Goal: Information Seeking & Learning: Learn about a topic

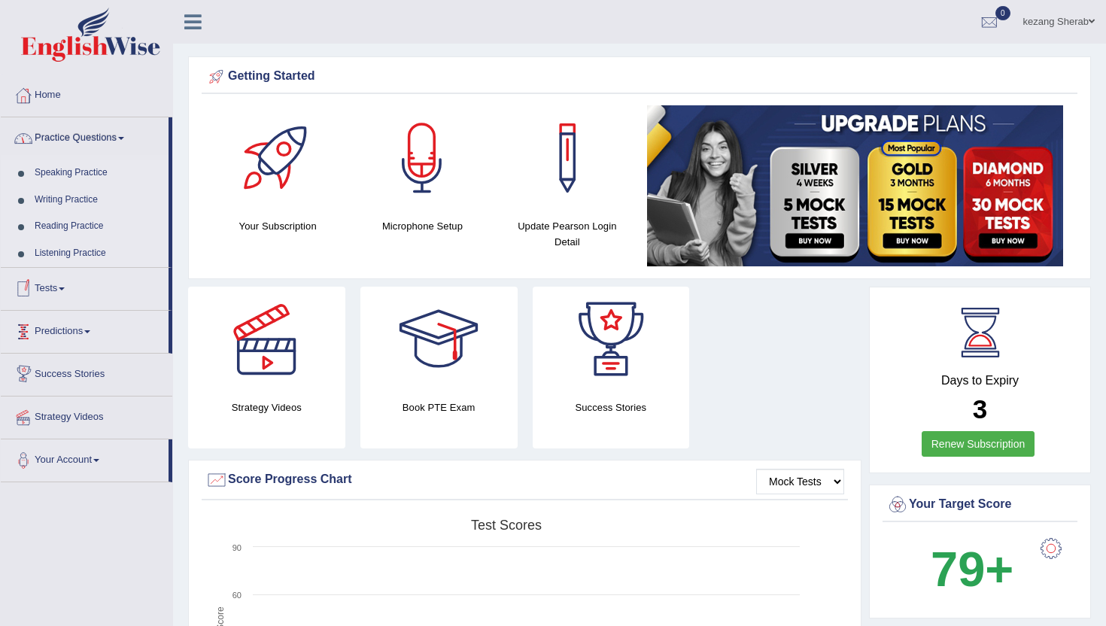
click at [88, 336] on link "Predictions" at bounding box center [85, 330] width 168 height 38
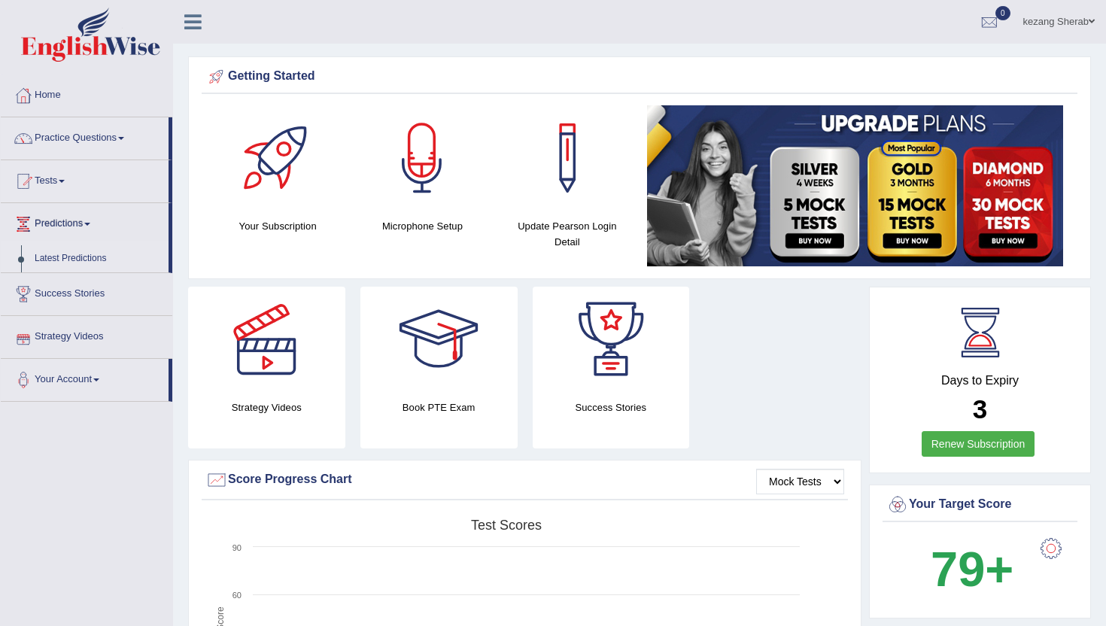
click at [94, 220] on link "Predictions" at bounding box center [85, 222] width 168 height 38
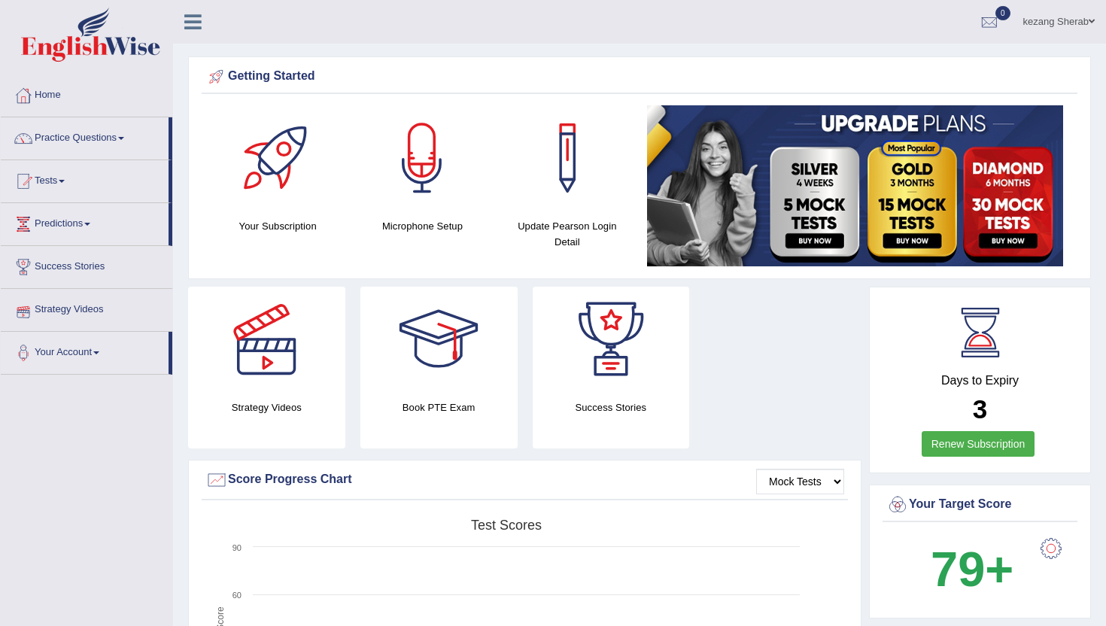
click at [94, 220] on link "Predictions" at bounding box center [85, 222] width 168 height 38
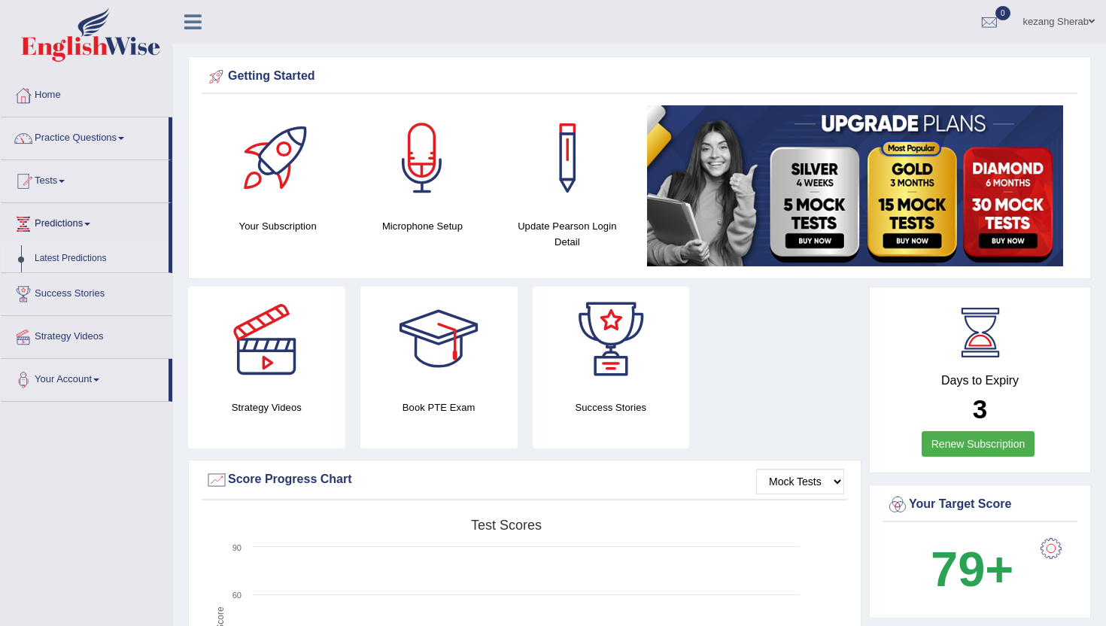
click at [79, 263] on link "Latest Predictions" at bounding box center [98, 258] width 141 height 27
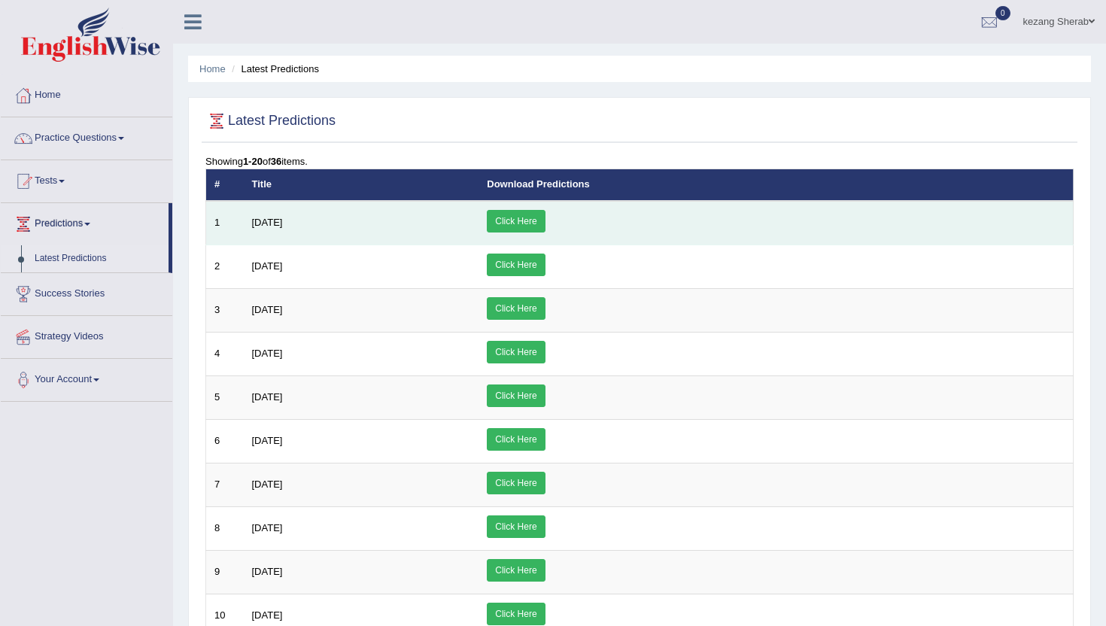
click at [545, 224] on link "Click Here" at bounding box center [516, 221] width 58 height 23
